Goal: Transaction & Acquisition: Download file/media

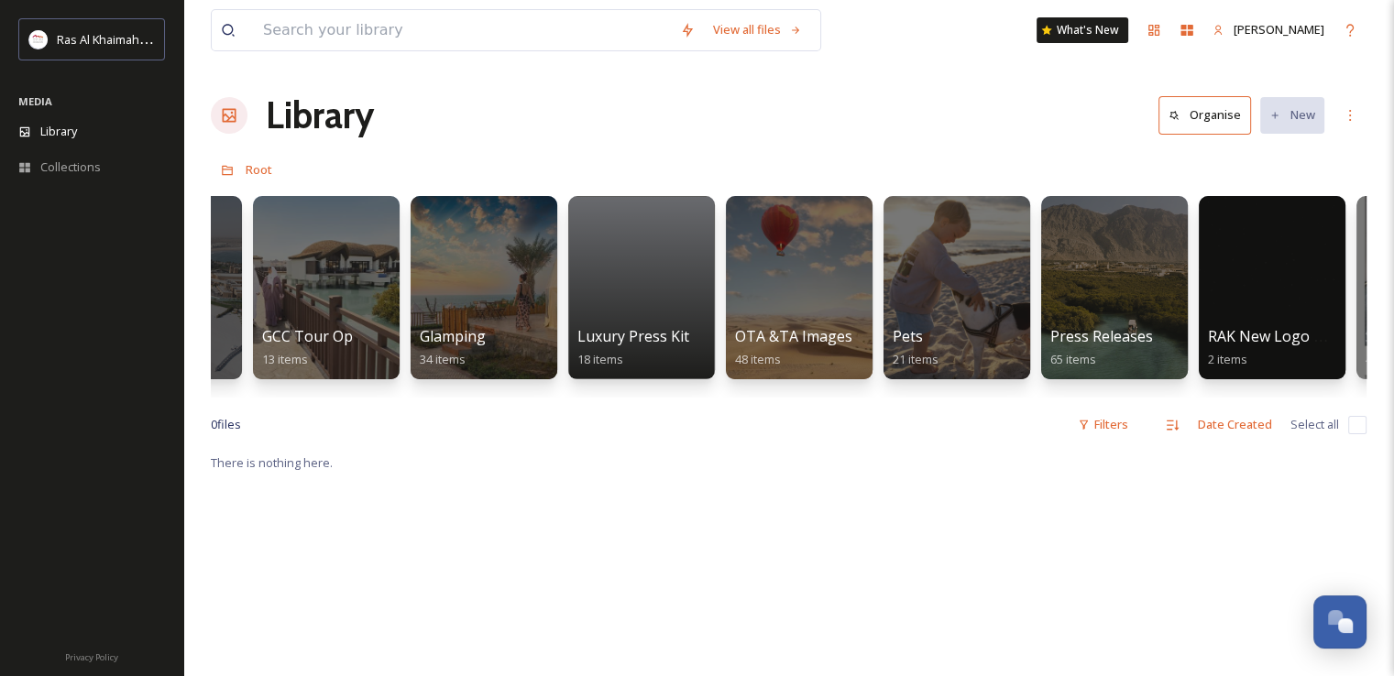
scroll to position [0, 3351]
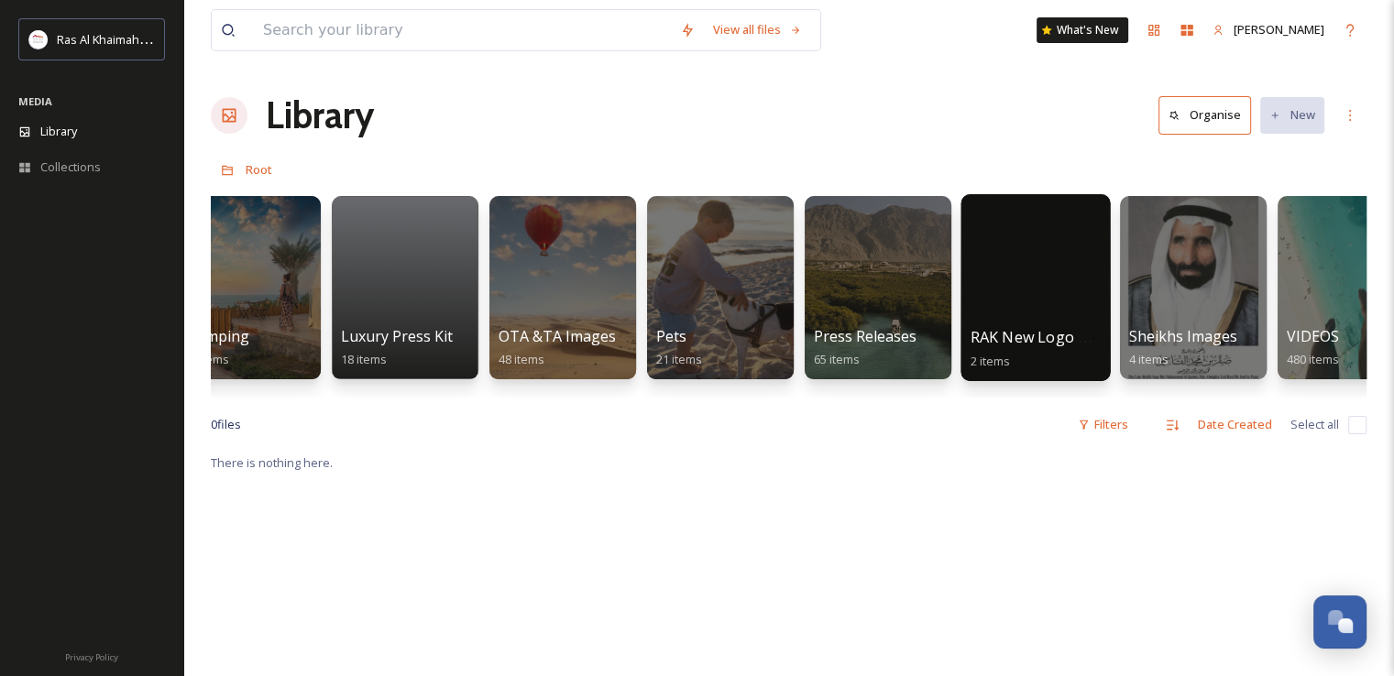
click at [1081, 263] on div at bounding box center [1034, 287] width 149 height 187
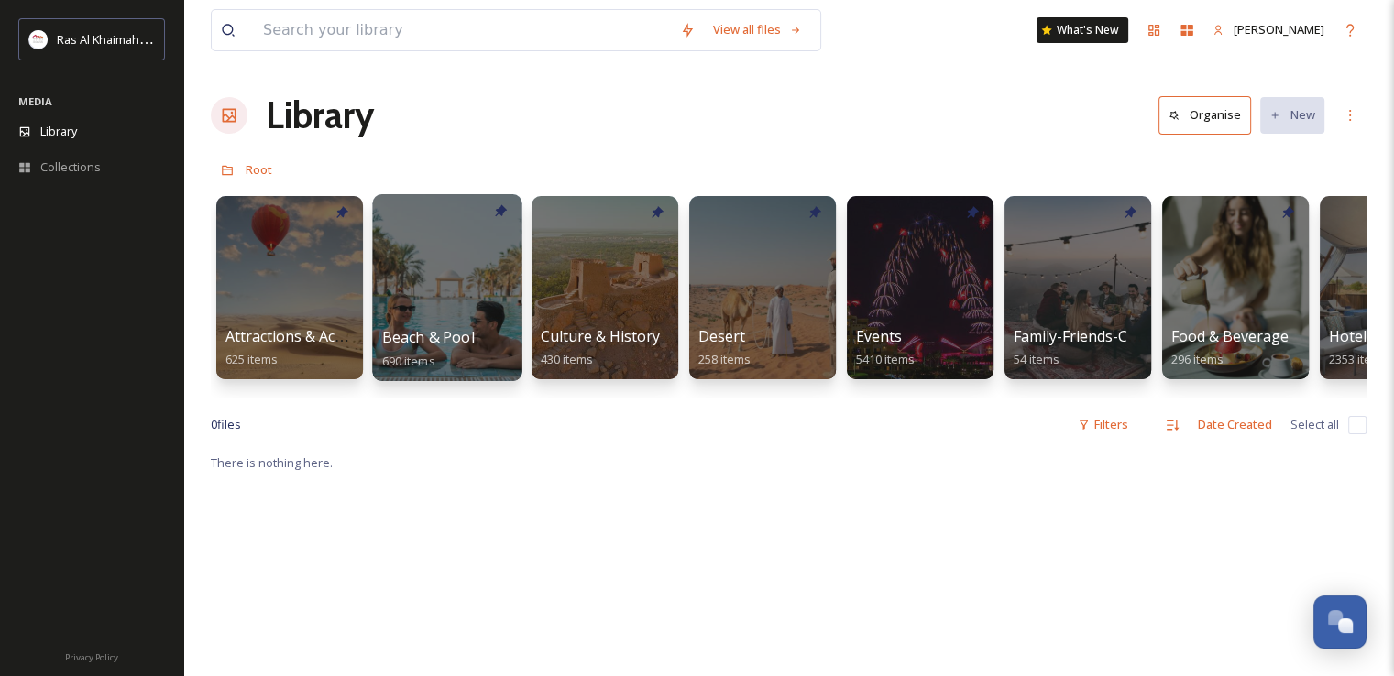
click at [416, 286] on div at bounding box center [446, 287] width 149 height 187
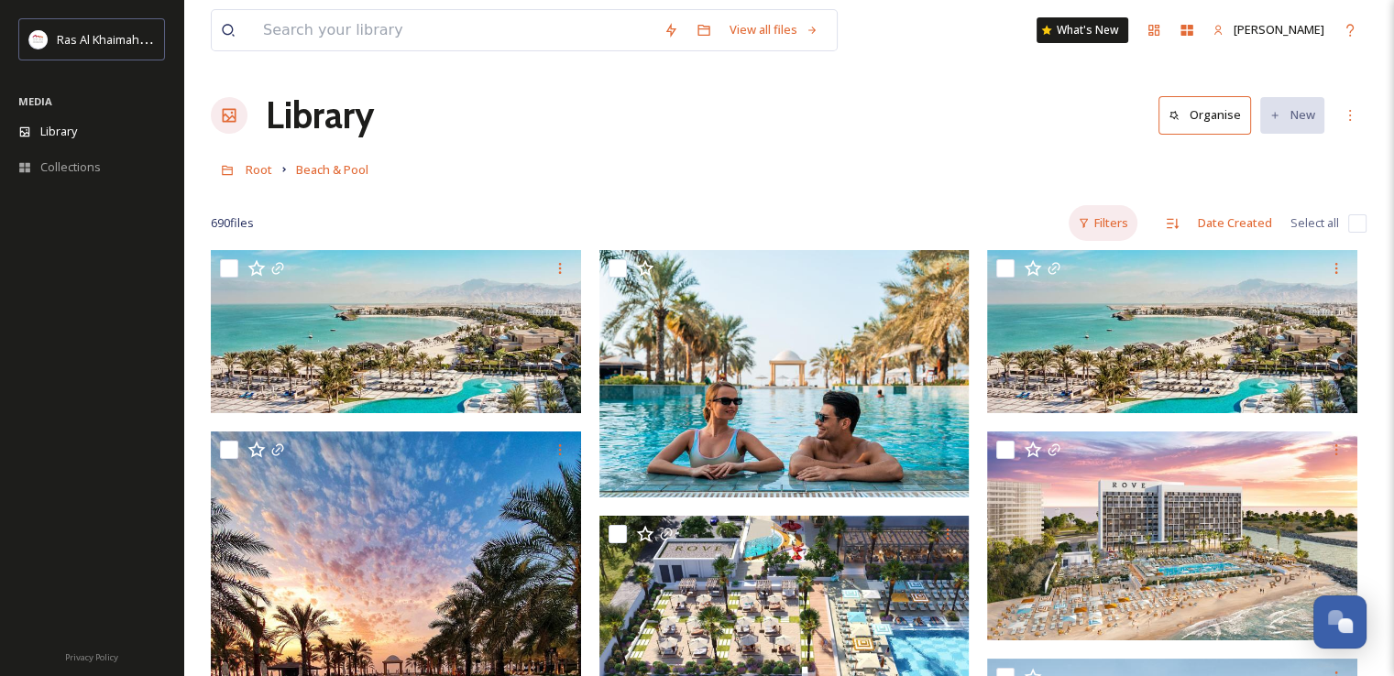
click at [1114, 224] on div "Filters" at bounding box center [1102, 223] width 69 height 36
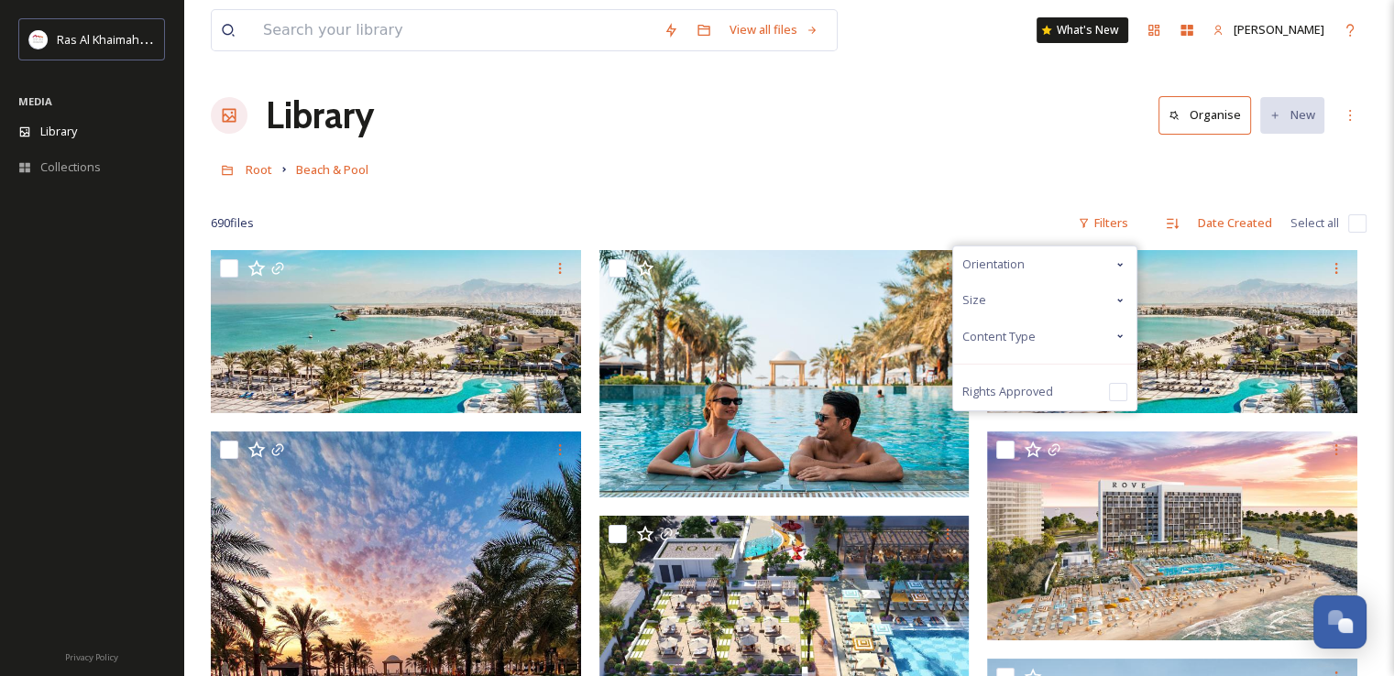
click at [1121, 331] on icon at bounding box center [1119, 336] width 15 height 15
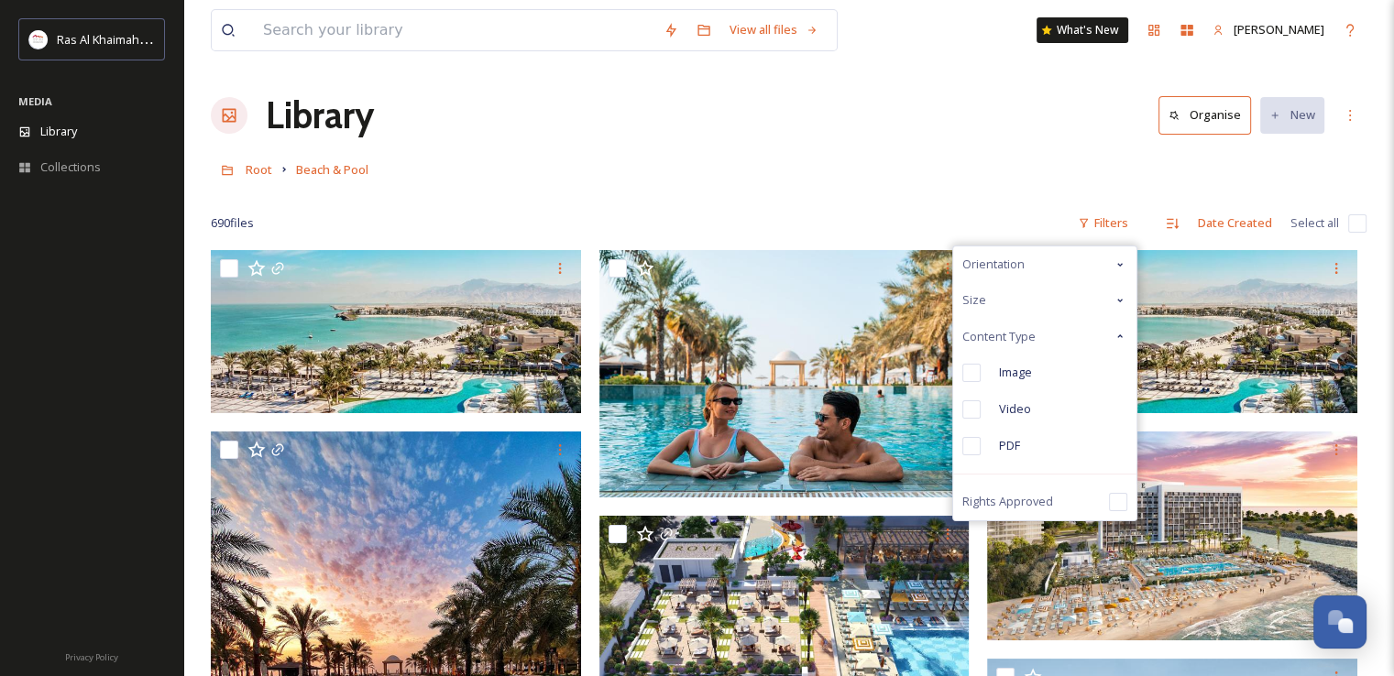
click at [1121, 338] on icon at bounding box center [1119, 336] width 15 height 15
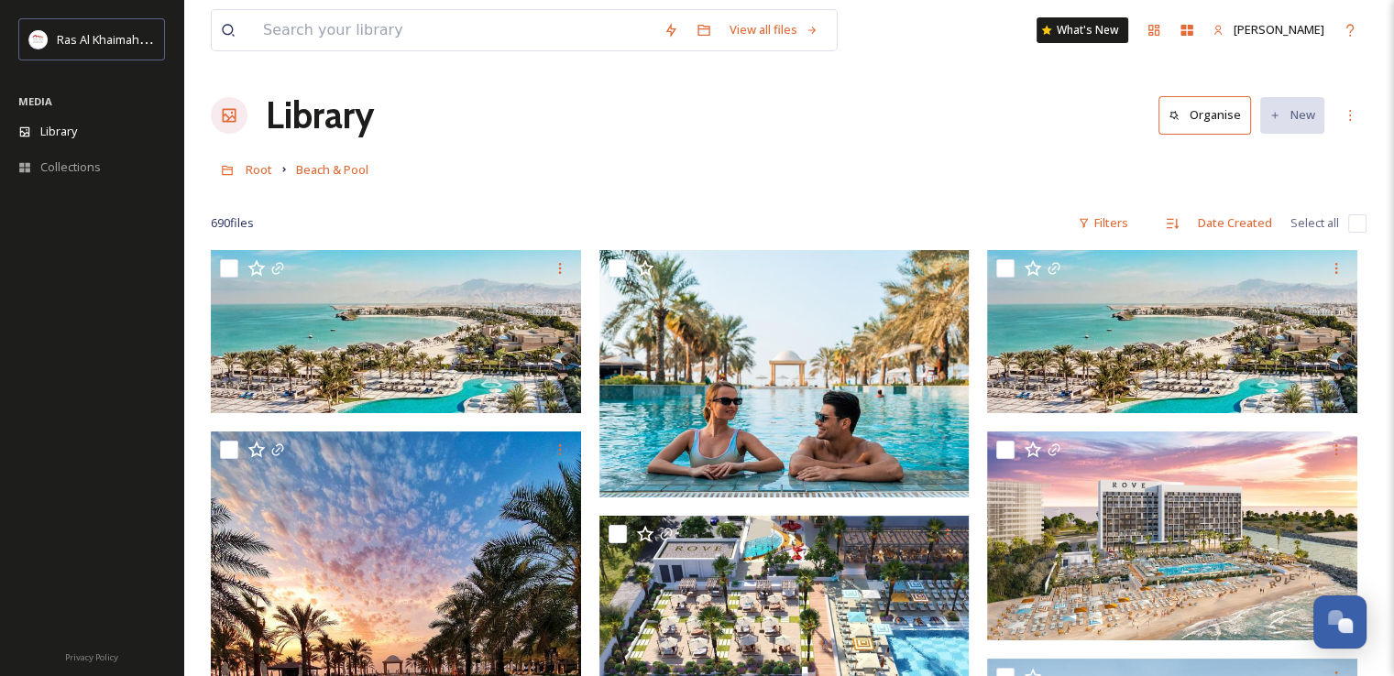
click at [251, 113] on div "Library Organise New" at bounding box center [788, 115] width 1155 height 55
click at [250, 174] on span "Root" at bounding box center [259, 169] width 27 height 16
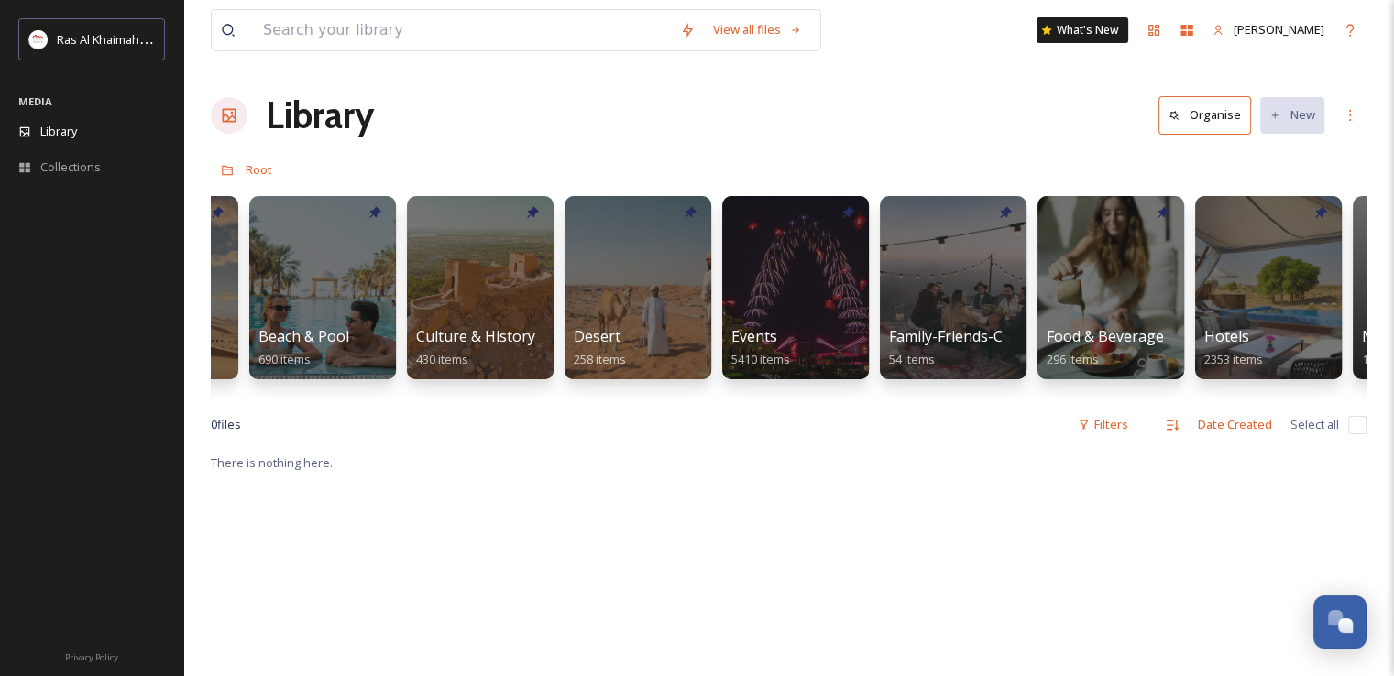
scroll to position [0, 143]
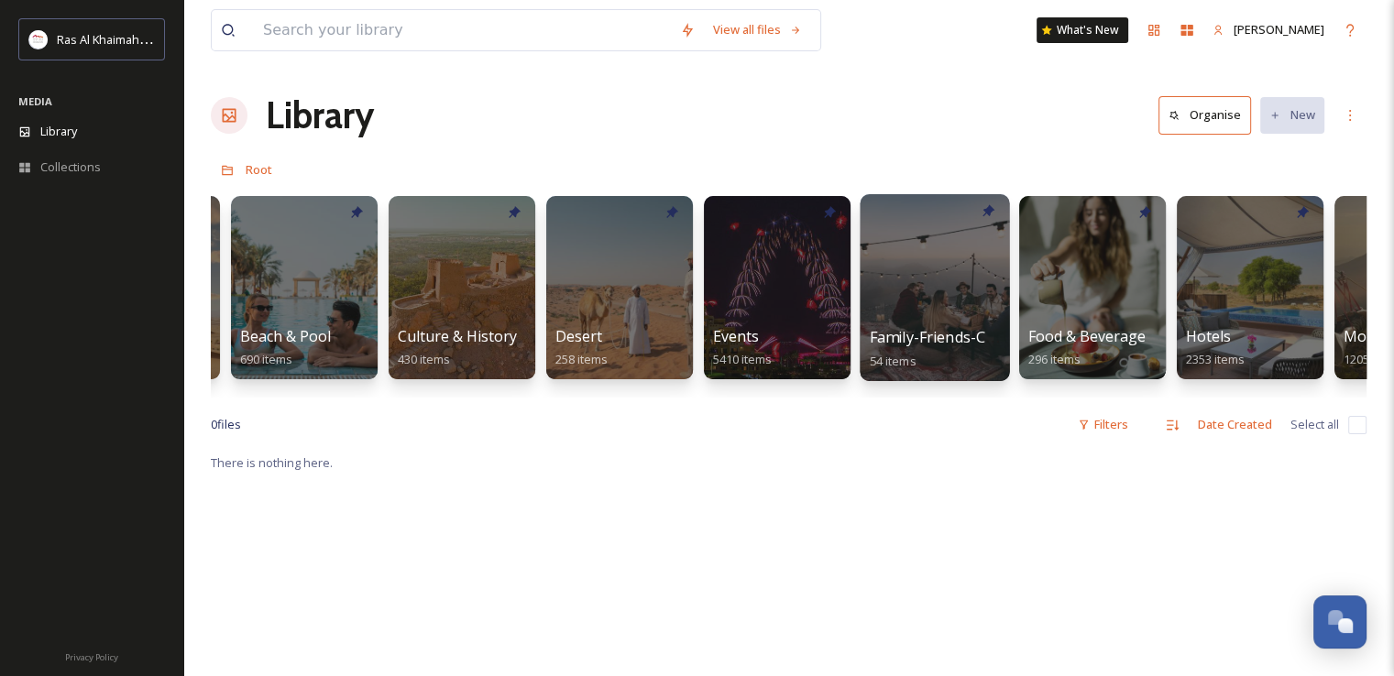
click at [921, 300] on div at bounding box center [933, 287] width 149 height 187
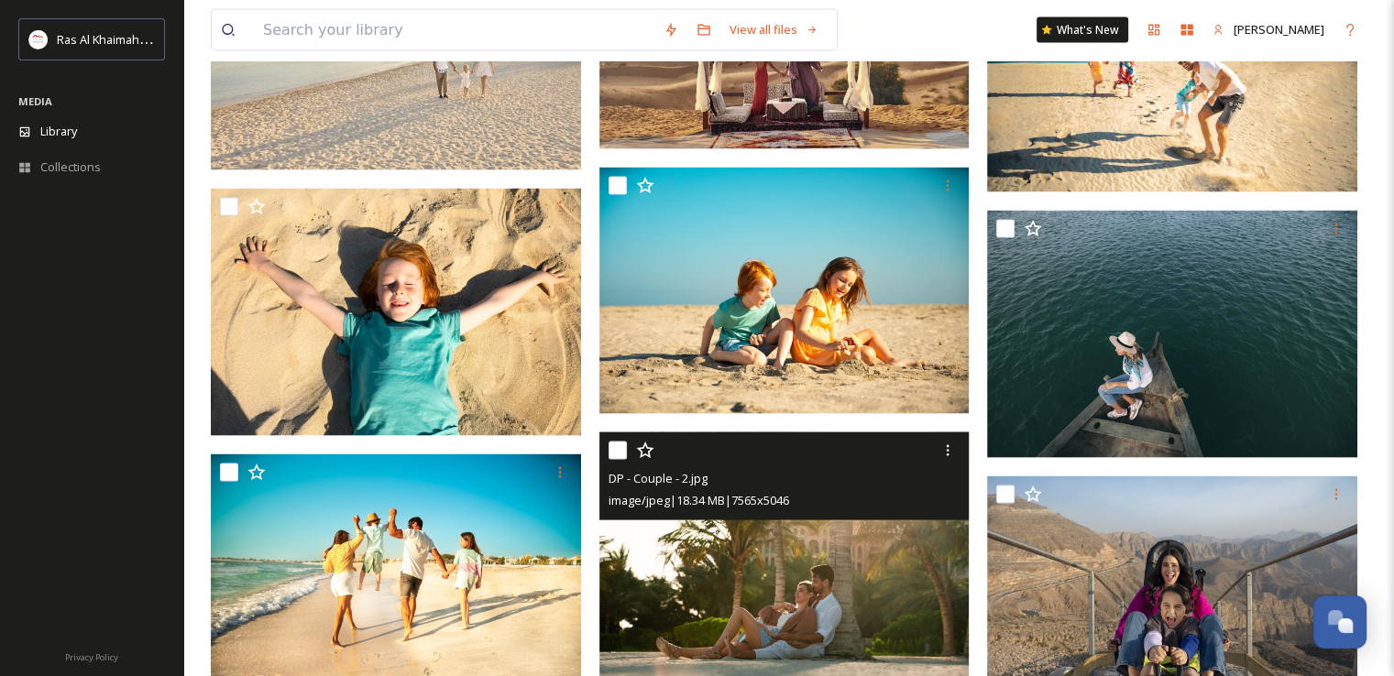
scroll to position [3482, 0]
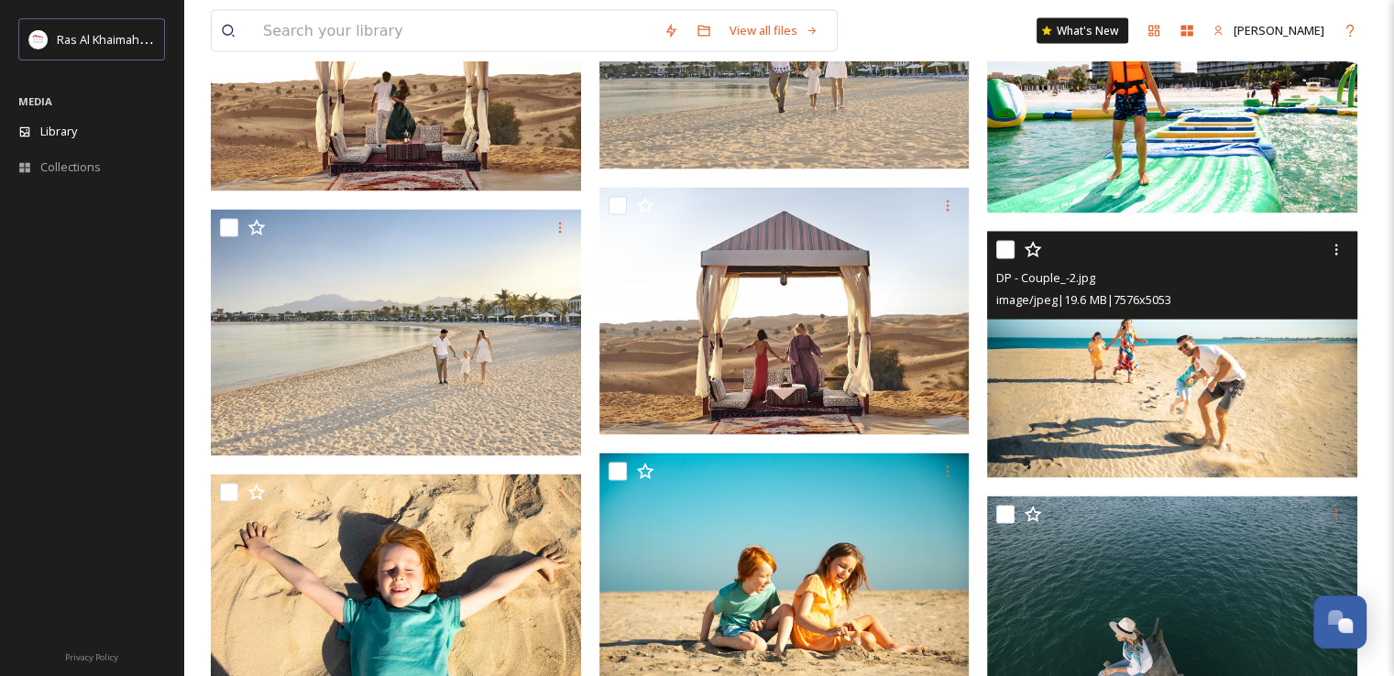
click at [1186, 416] on img at bounding box center [1172, 354] width 370 height 247
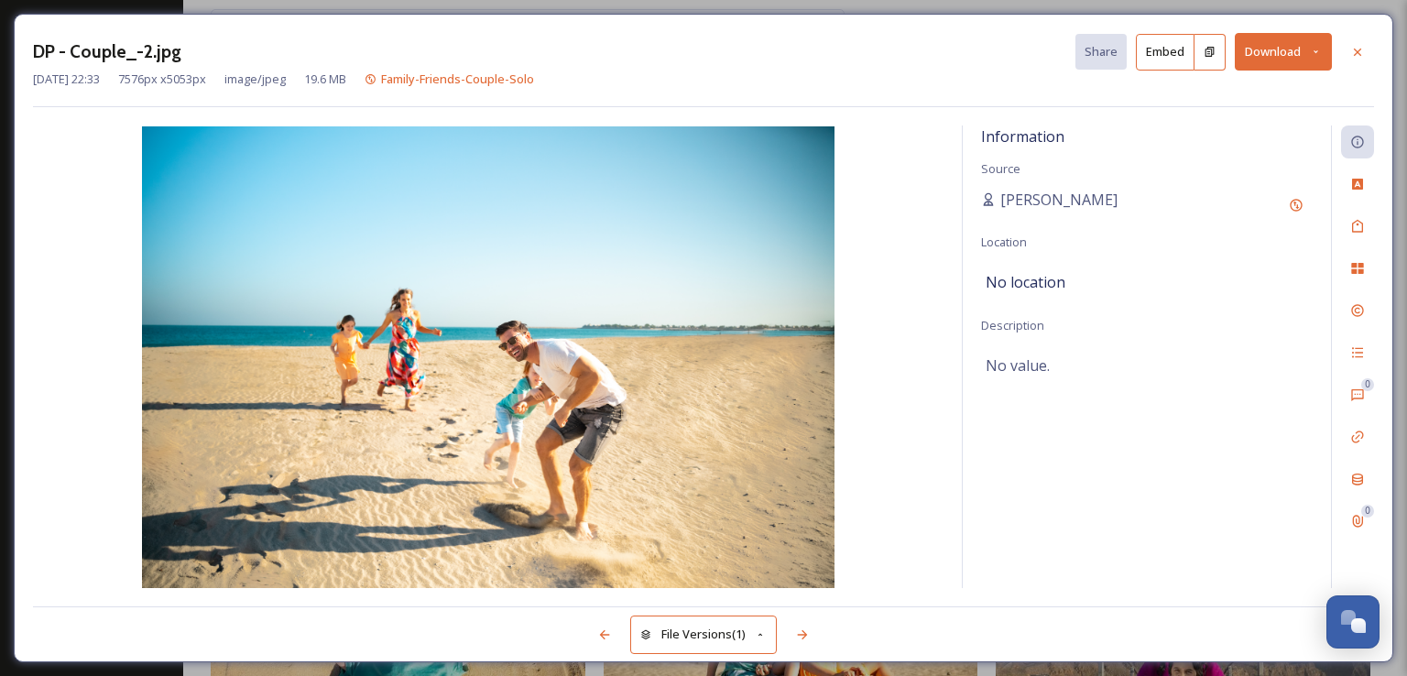
click at [1317, 64] on button "Download" at bounding box center [1283, 52] width 97 height 38
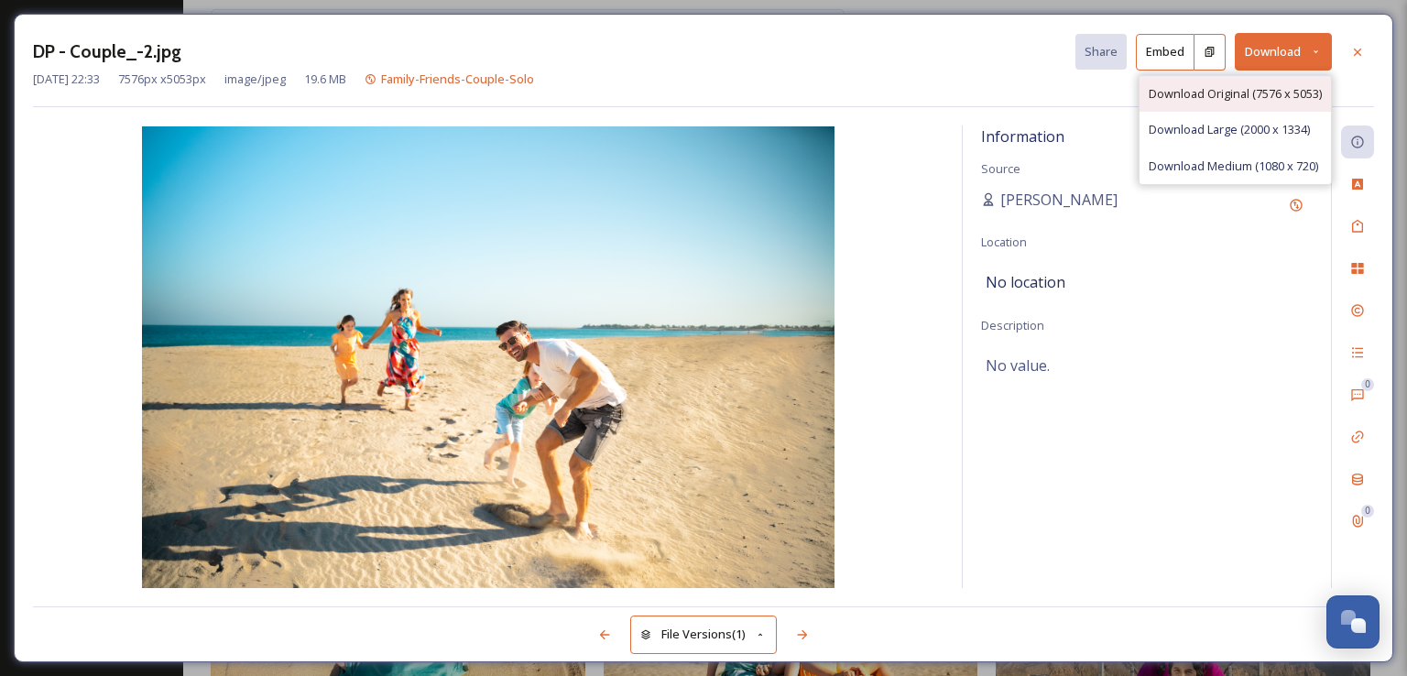
click at [1217, 93] on span "Download Original (7576 x 5053)" at bounding box center [1235, 93] width 173 height 17
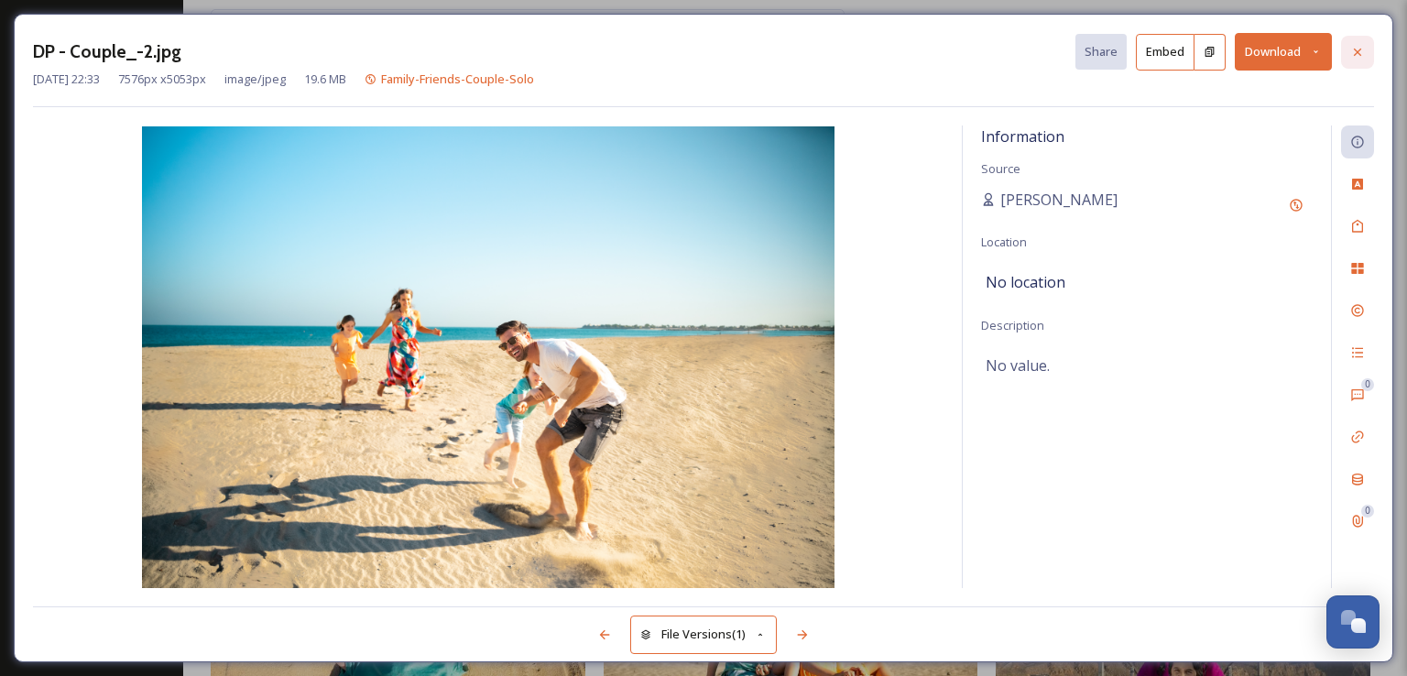
click at [1361, 54] on icon at bounding box center [1357, 52] width 15 height 15
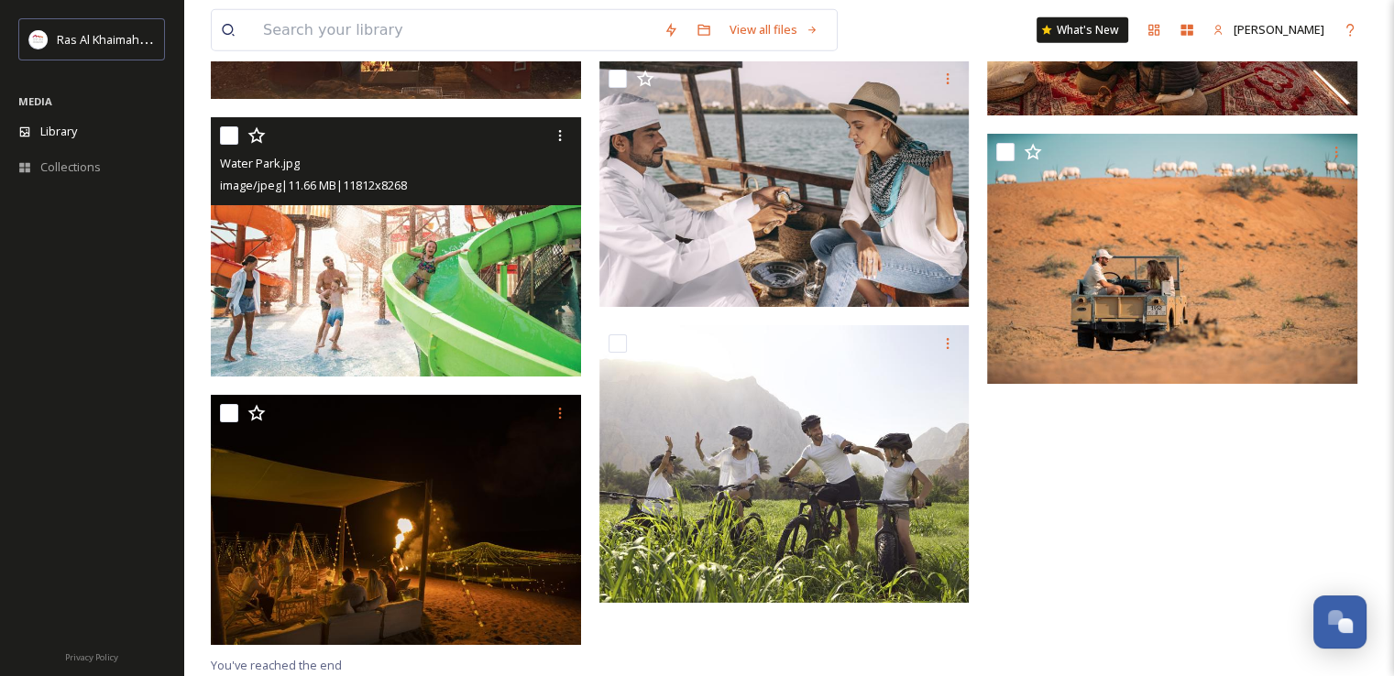
scroll to position [4984, 0]
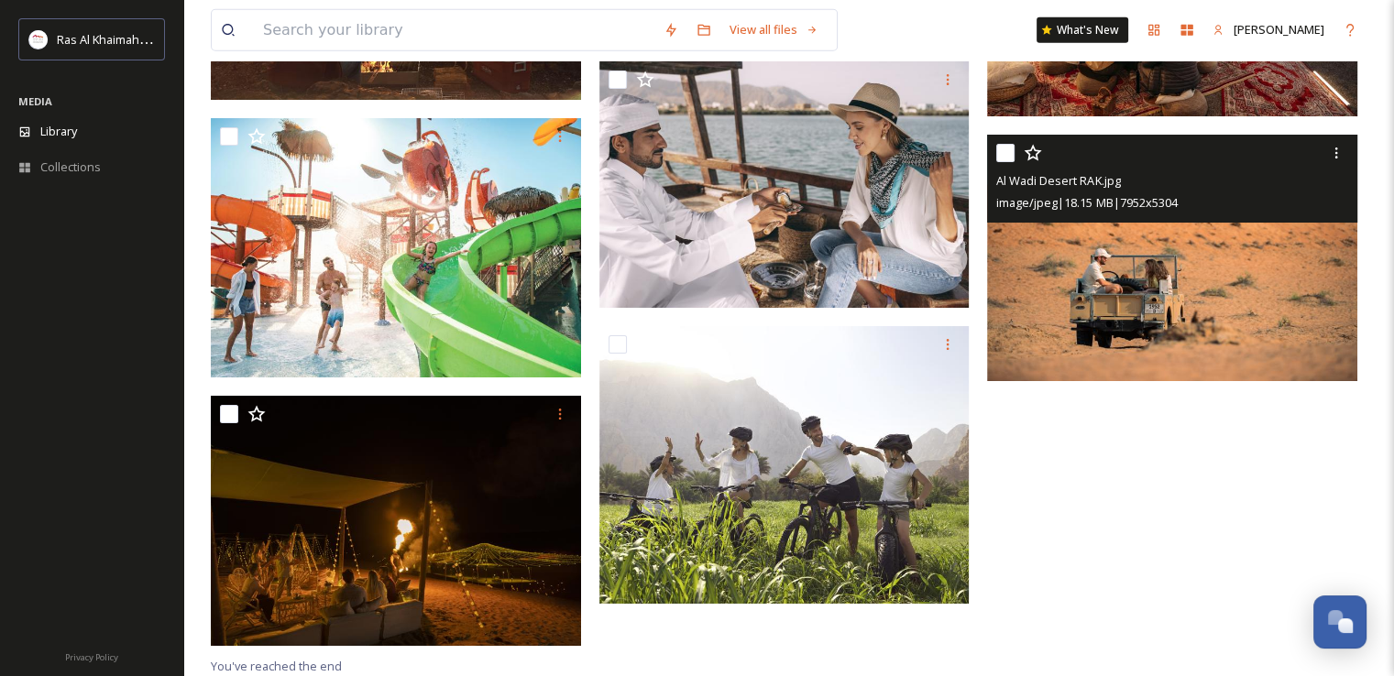
click at [1140, 241] on img at bounding box center [1172, 258] width 370 height 247
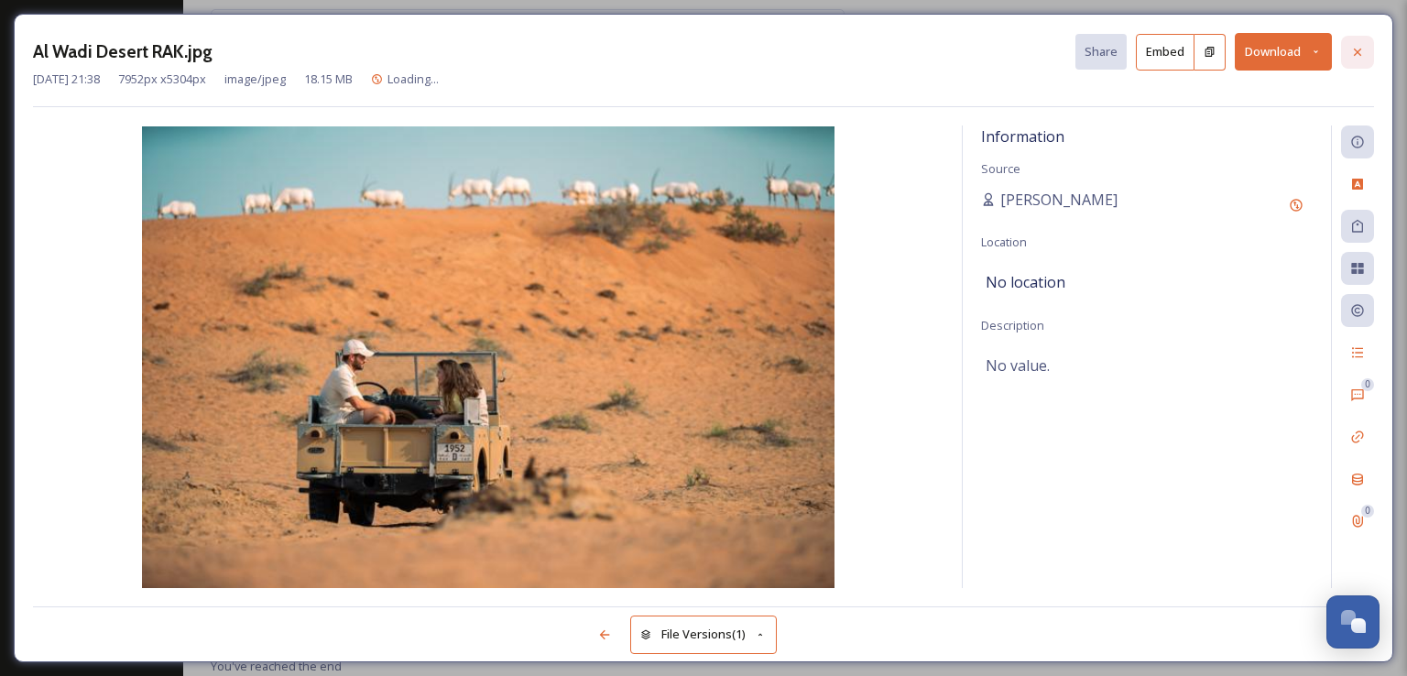
click at [1359, 49] on icon at bounding box center [1357, 51] width 7 height 7
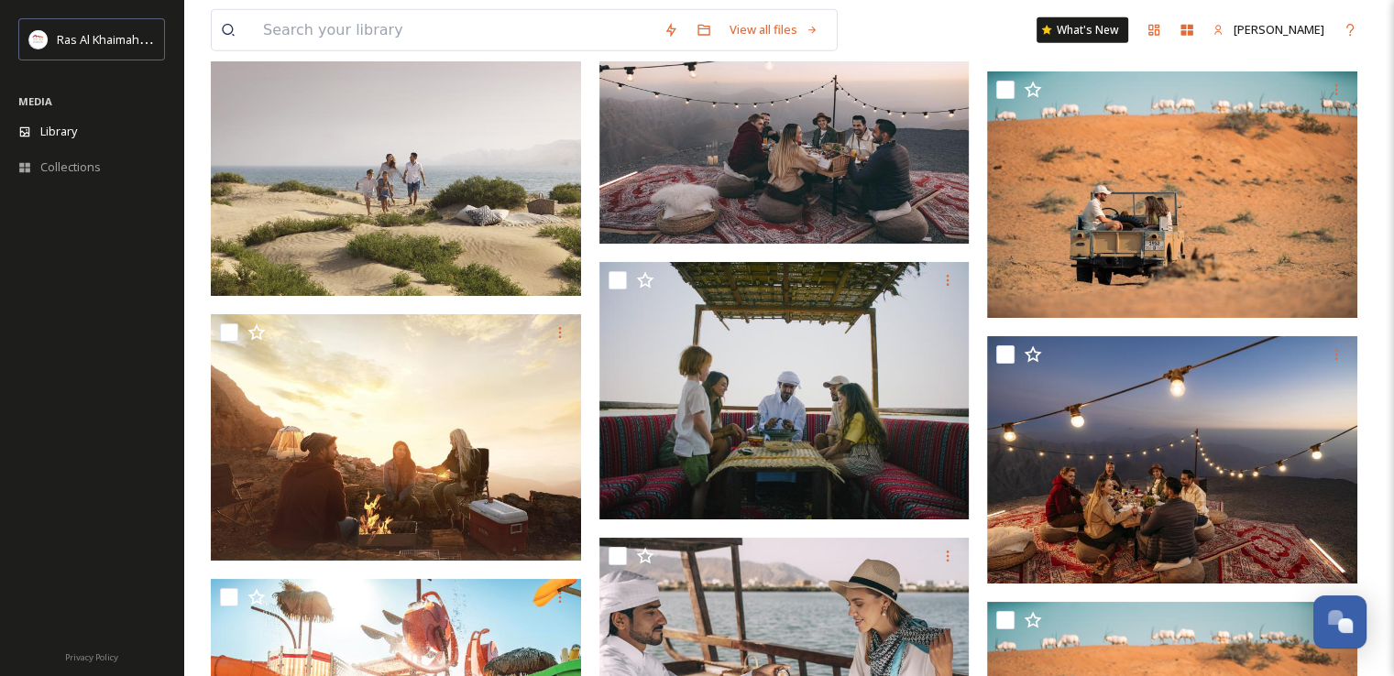
scroll to position [3918, 0]
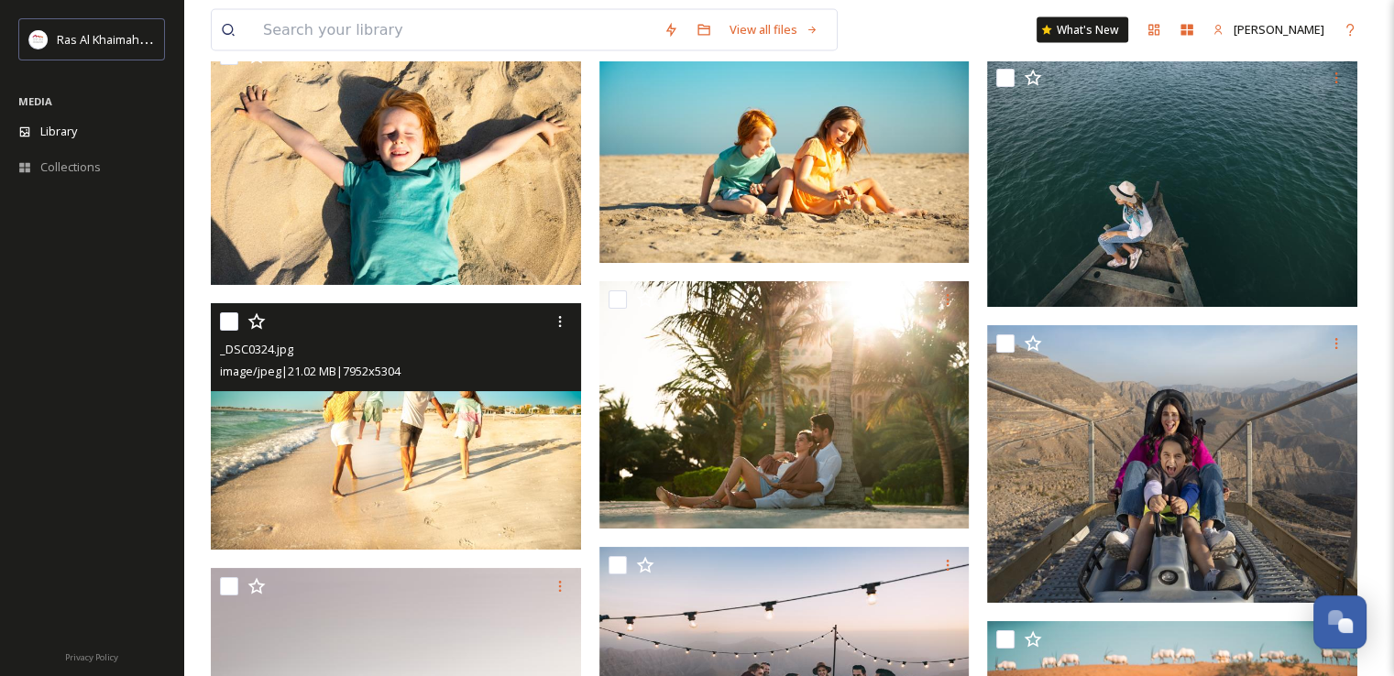
click at [497, 474] on img at bounding box center [396, 426] width 370 height 247
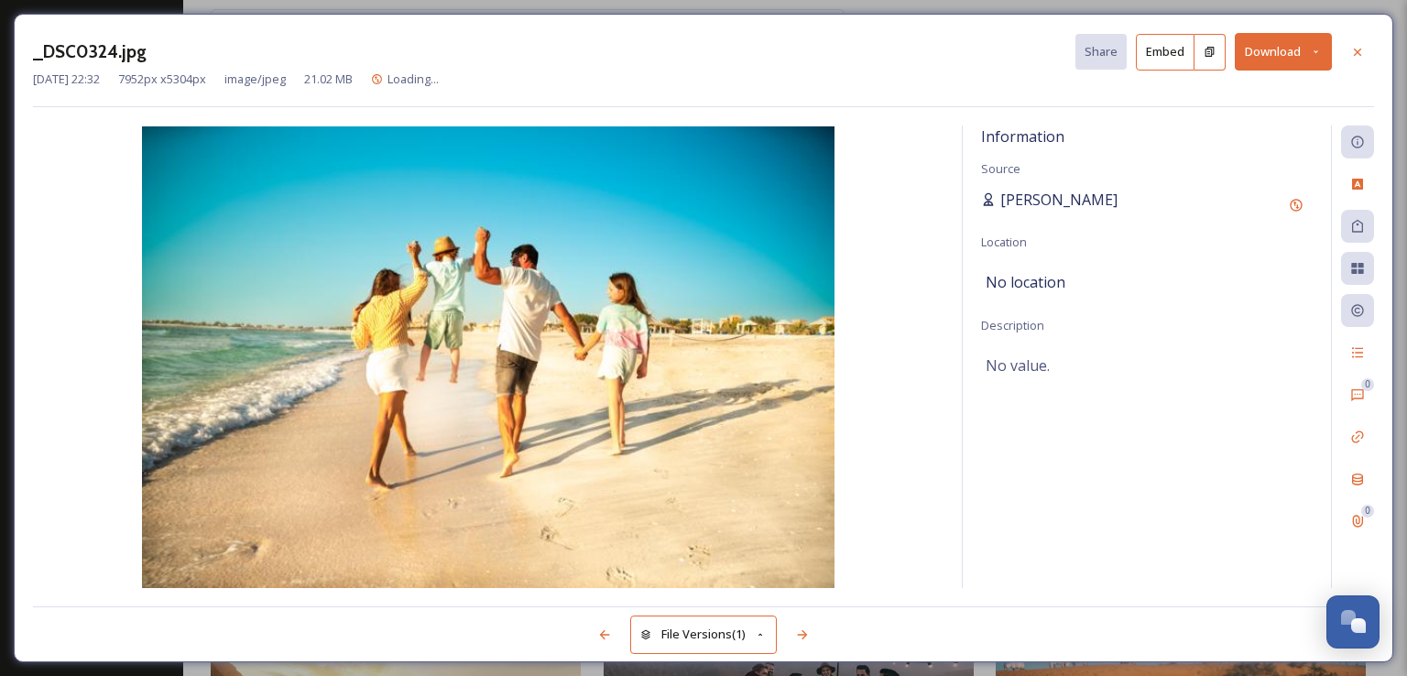
click at [1037, 202] on span "[PERSON_NAME]" at bounding box center [1058, 200] width 117 height 22
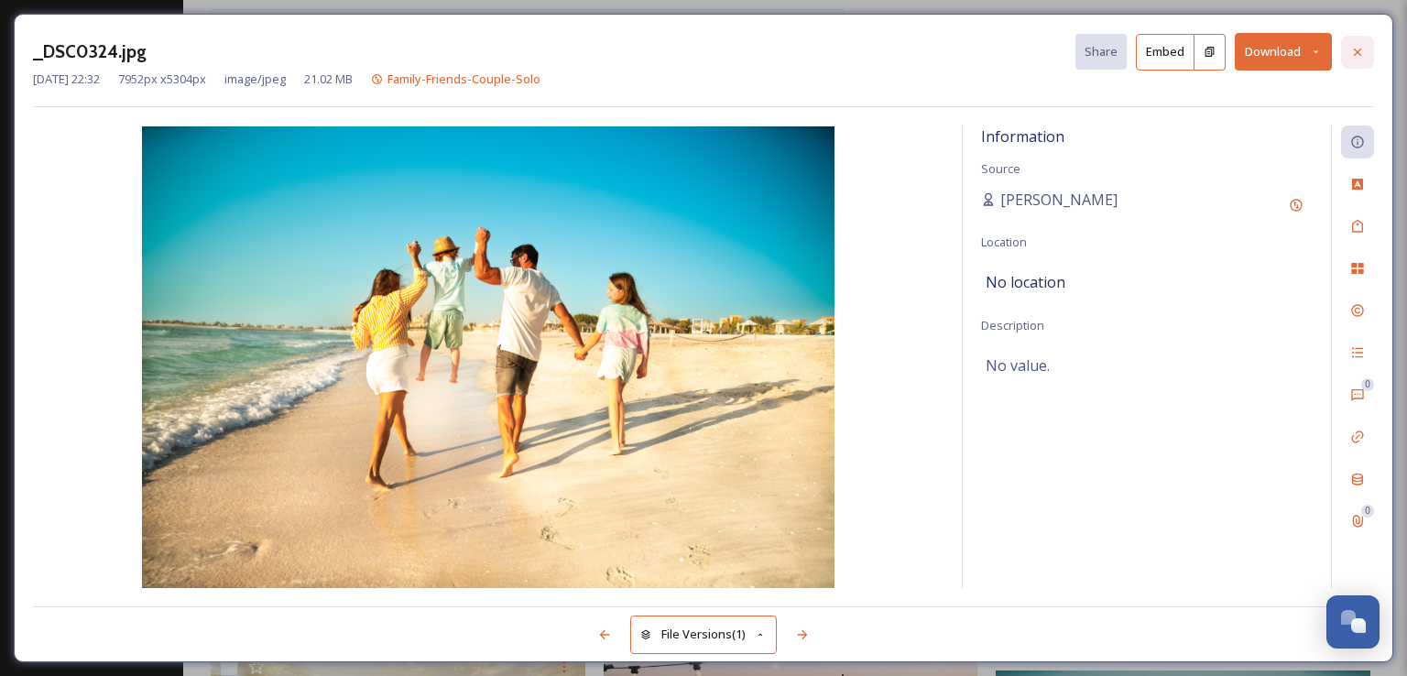
click at [1363, 53] on icon at bounding box center [1357, 52] width 15 height 15
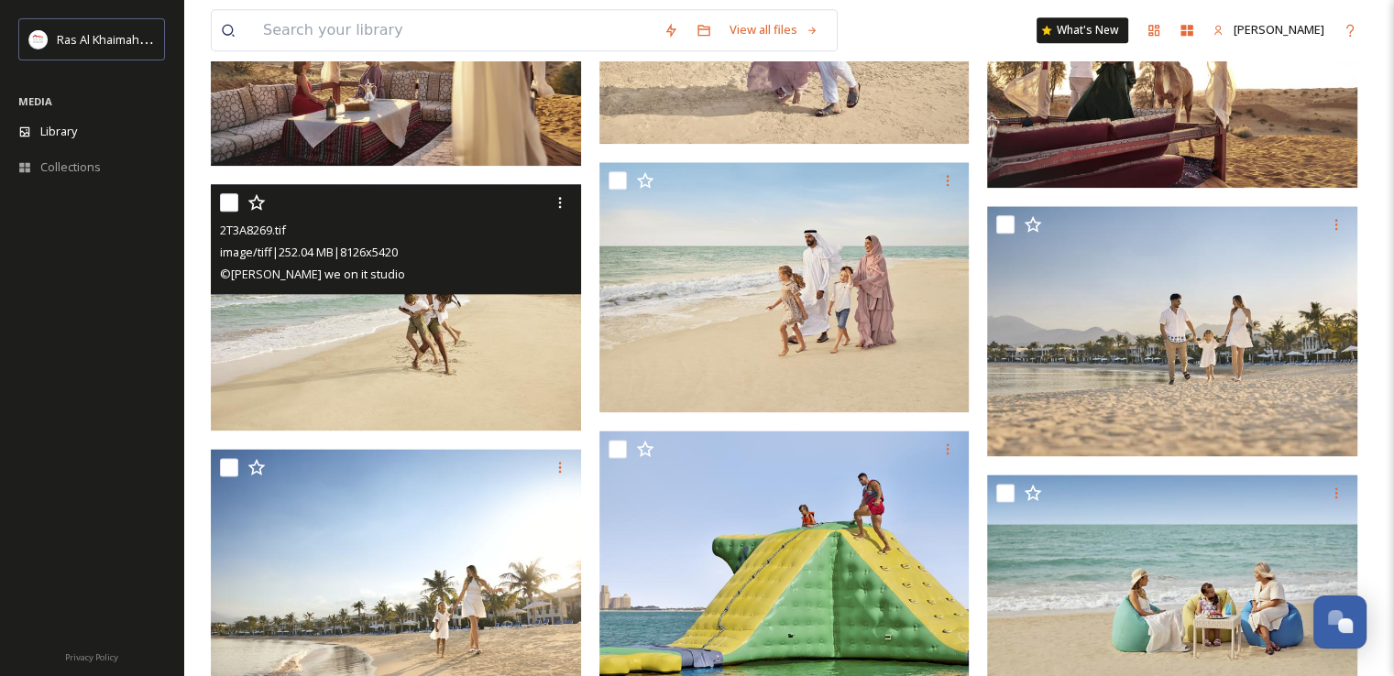
scroll to position [1994, 0]
